Goal: Information Seeking & Learning: Learn about a topic

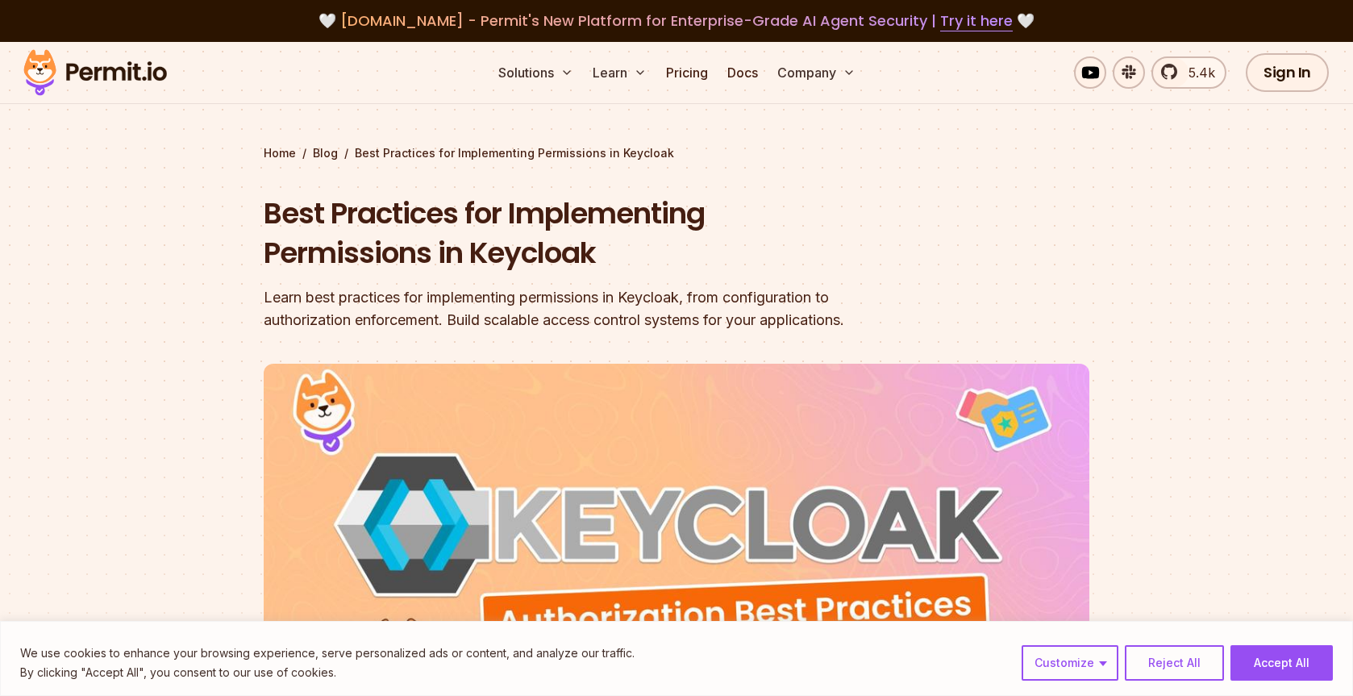
click at [790, 257] on h1 "Best Practices for Implementing Permissions in Keycloak" at bounding box center [573, 234] width 619 height 80
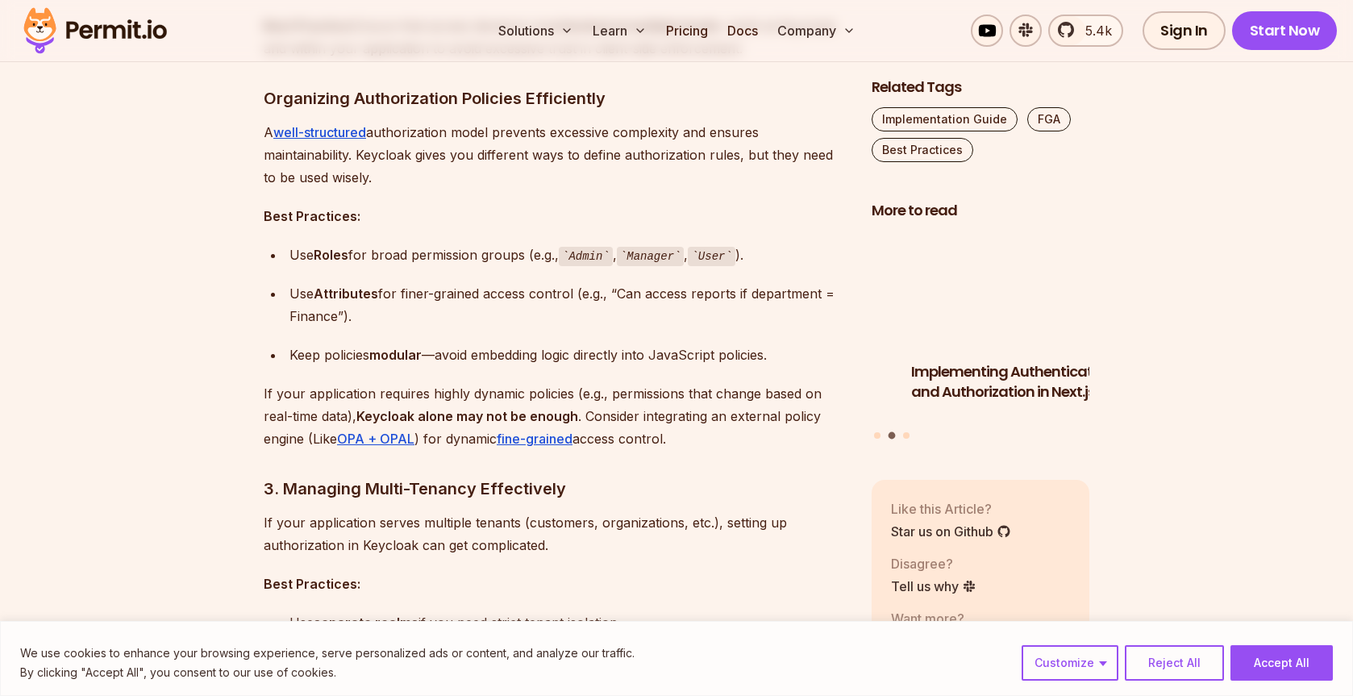
scroll to position [1986, 0]
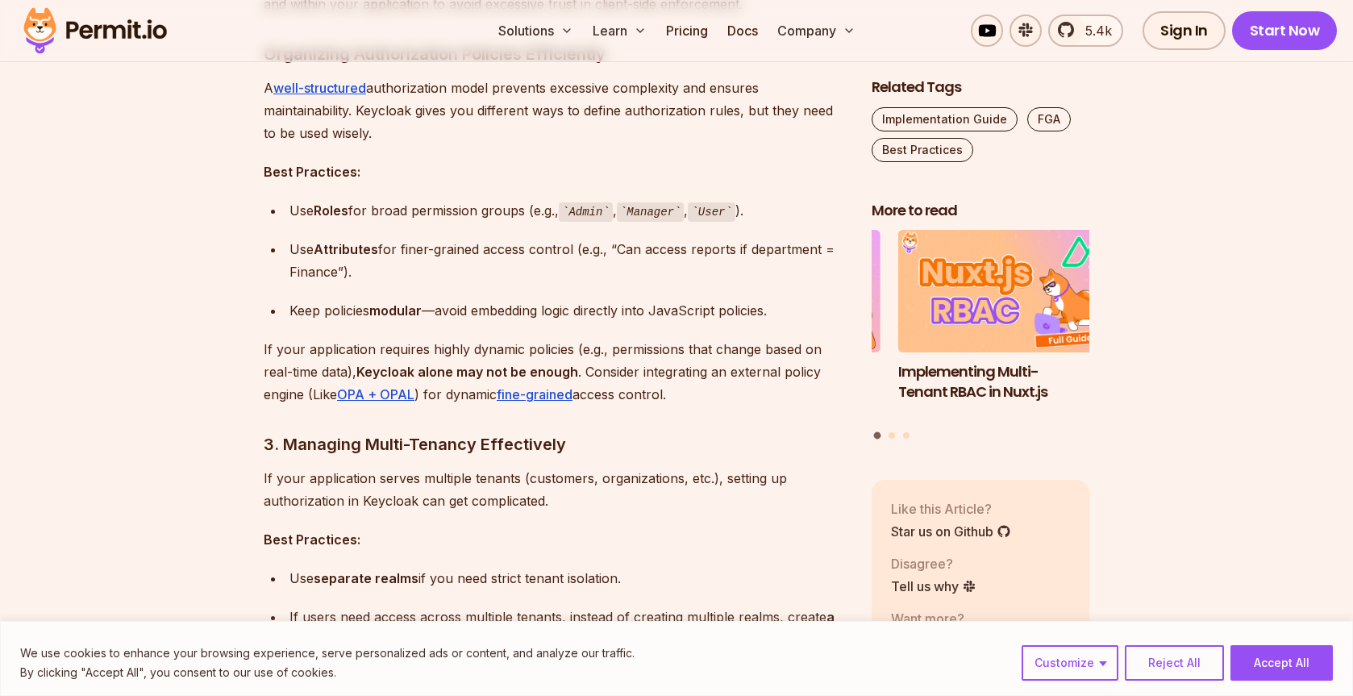
click at [654, 167] on p "Best Practices:" at bounding box center [555, 171] width 582 height 23
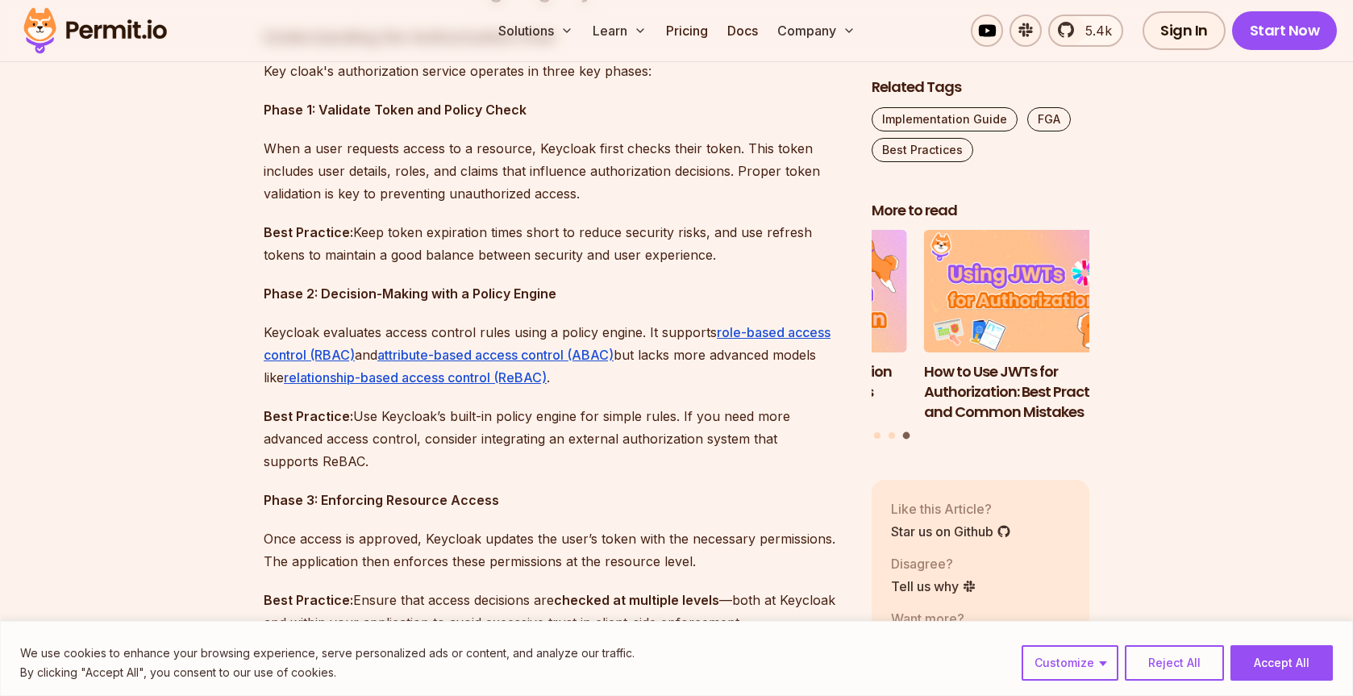
scroll to position [1363, 0]
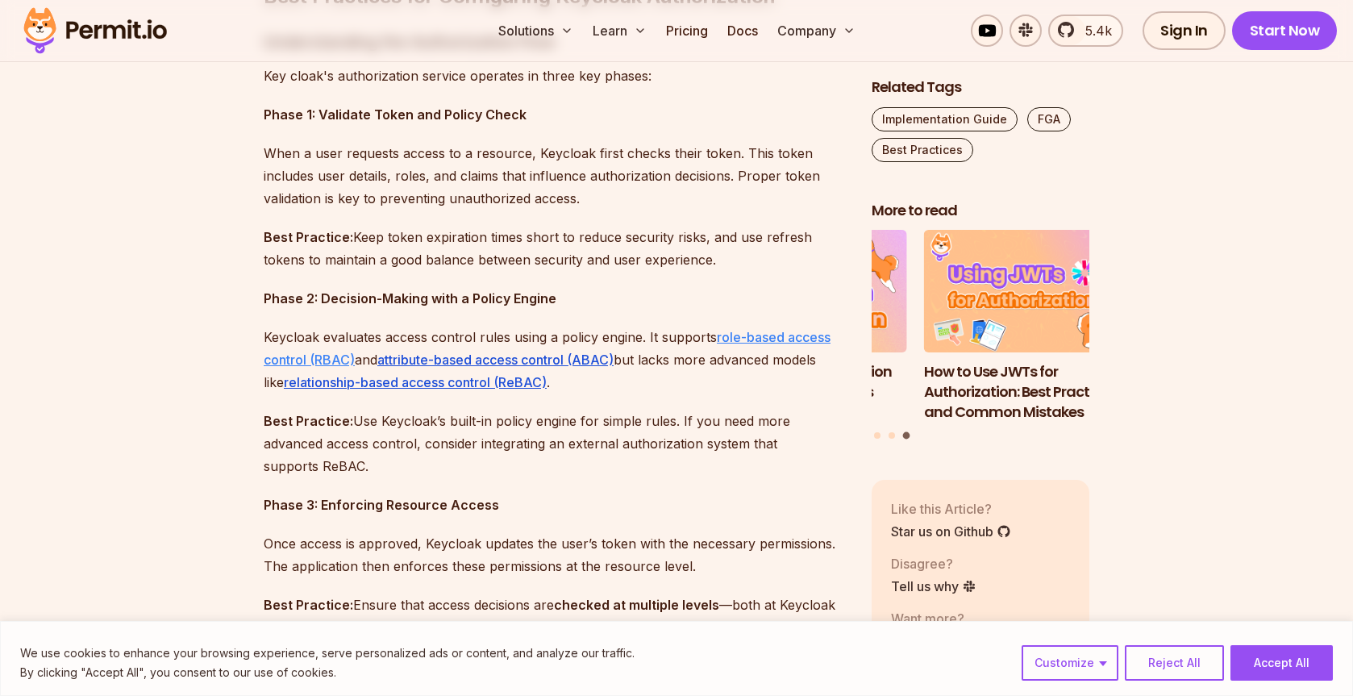
click at [749, 336] on link "role-based access control (RBAC)" at bounding box center [547, 348] width 567 height 39
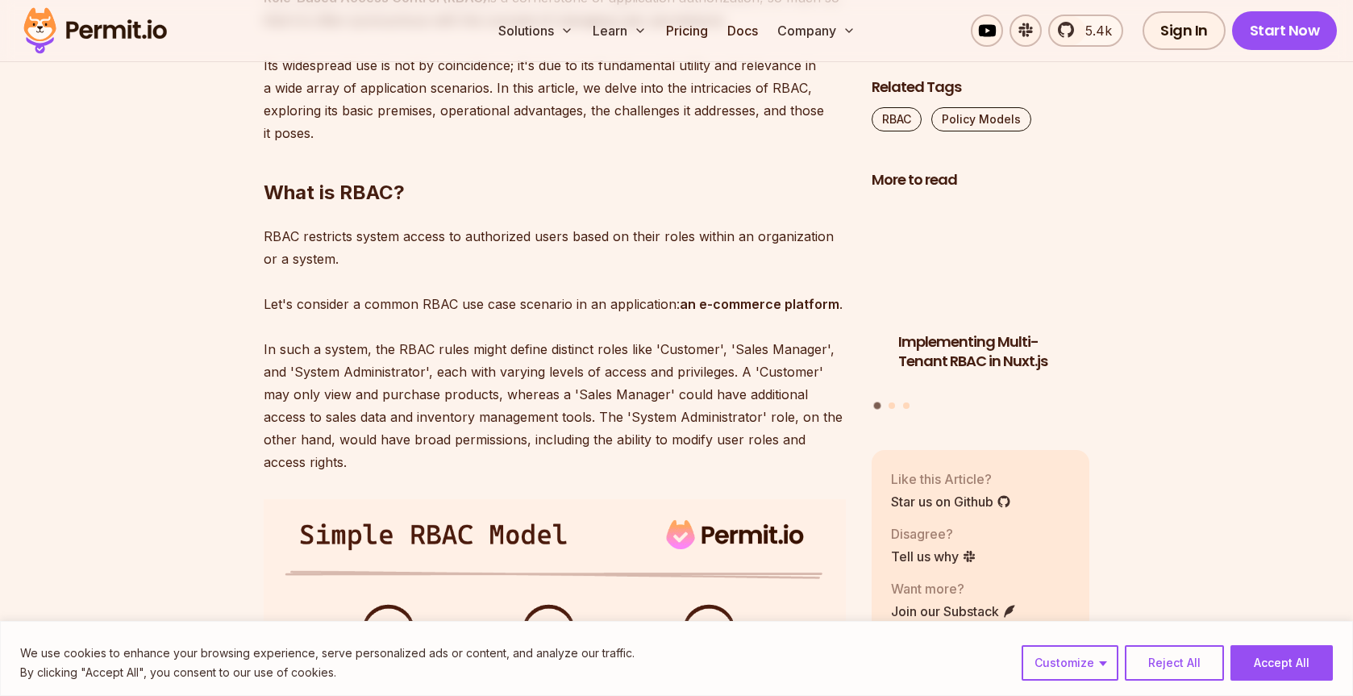
scroll to position [1284, 0]
